Goal: Find specific fact: Find specific fact

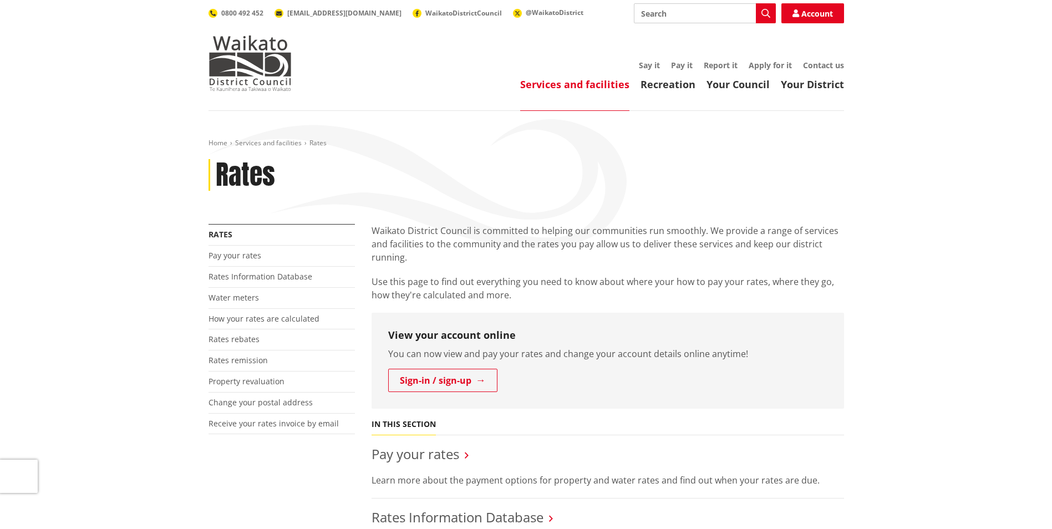
click at [247, 276] on link "Rates Information Database" at bounding box center [261, 276] width 104 height 11
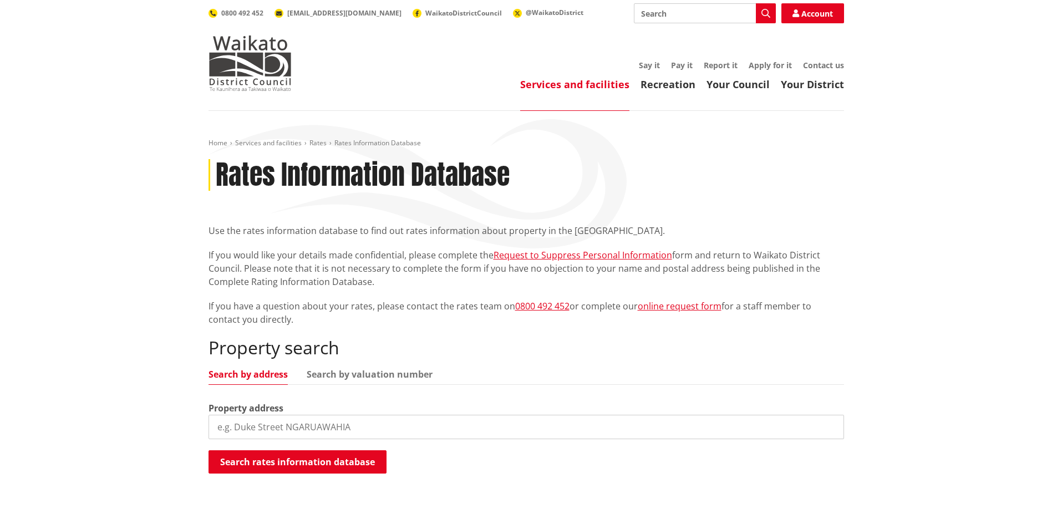
click at [312, 427] on input "search" at bounding box center [527, 427] width 636 height 24
type input "[STREET_ADDRESS]"
click at [342, 460] on button "Search rates information database" at bounding box center [298, 461] width 178 height 23
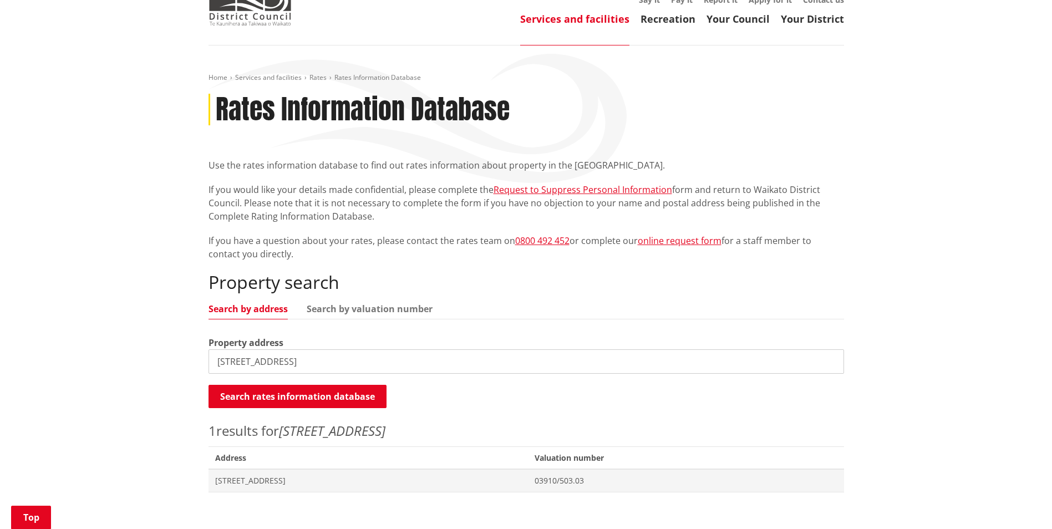
scroll to position [222, 0]
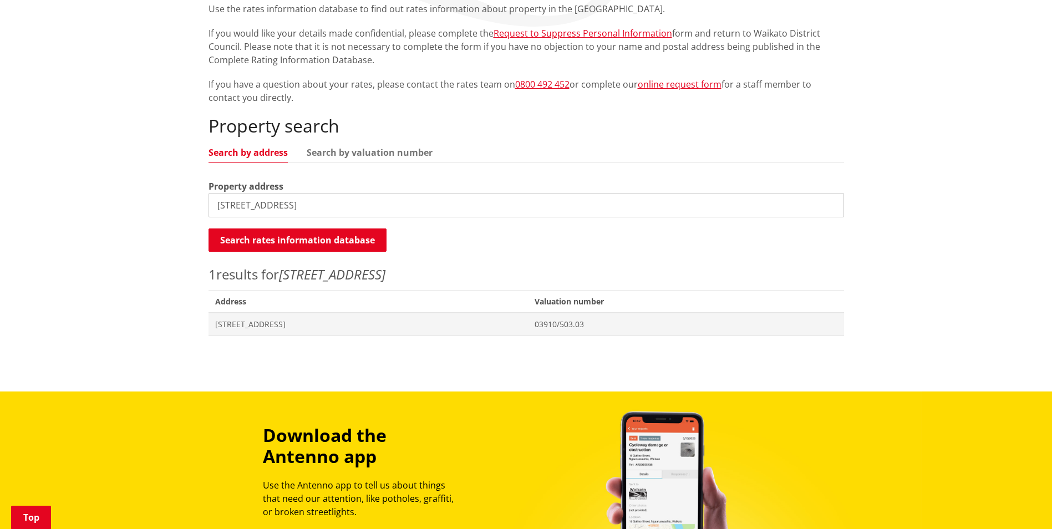
click at [271, 327] on span "[STREET_ADDRESS]" at bounding box center [368, 324] width 307 height 11
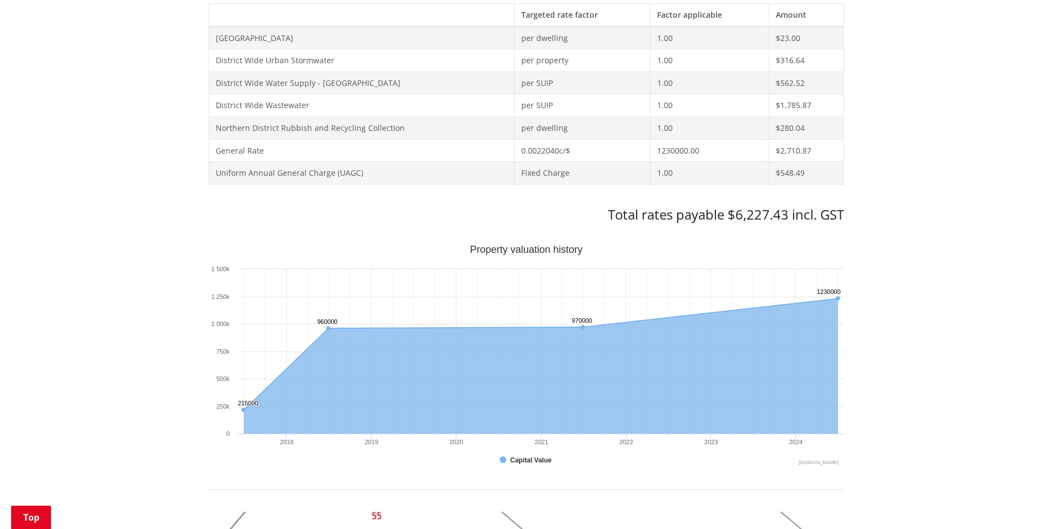
scroll to position [555, 0]
